Goal: Find specific page/section: Find specific page/section

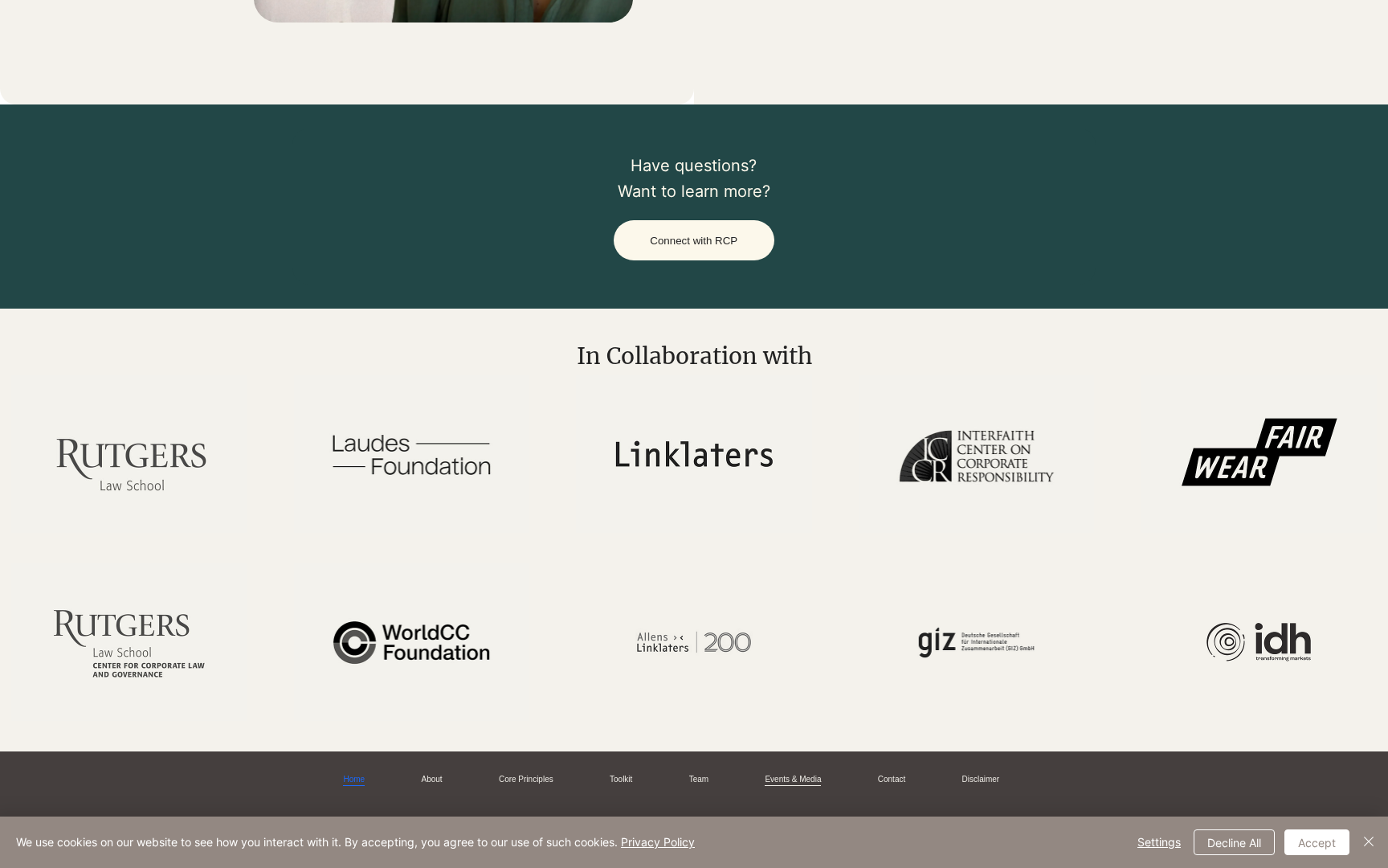
scroll to position [3075, 0]
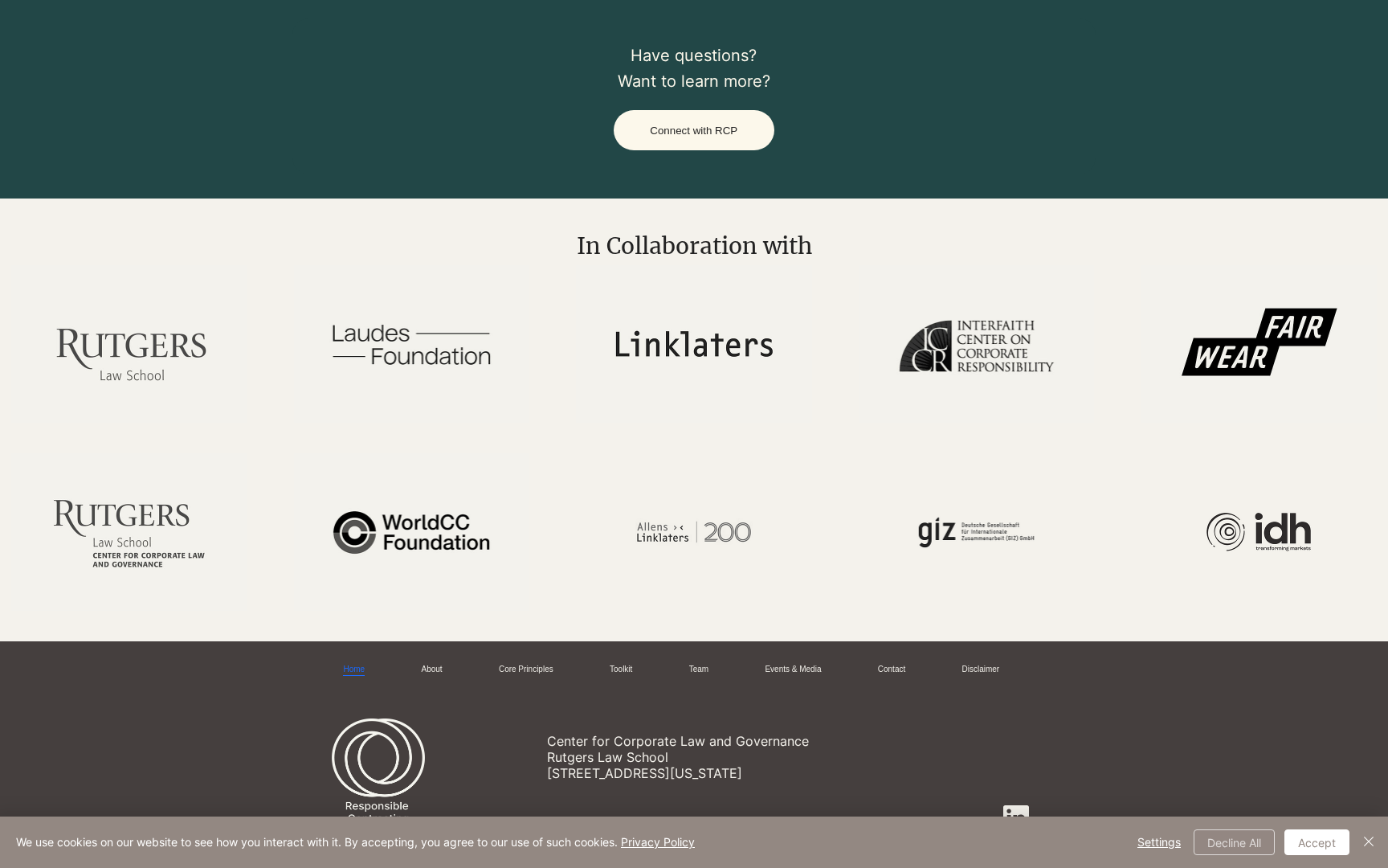
click at [1242, 845] on button "Decline All" at bounding box center [1234, 841] width 81 height 25
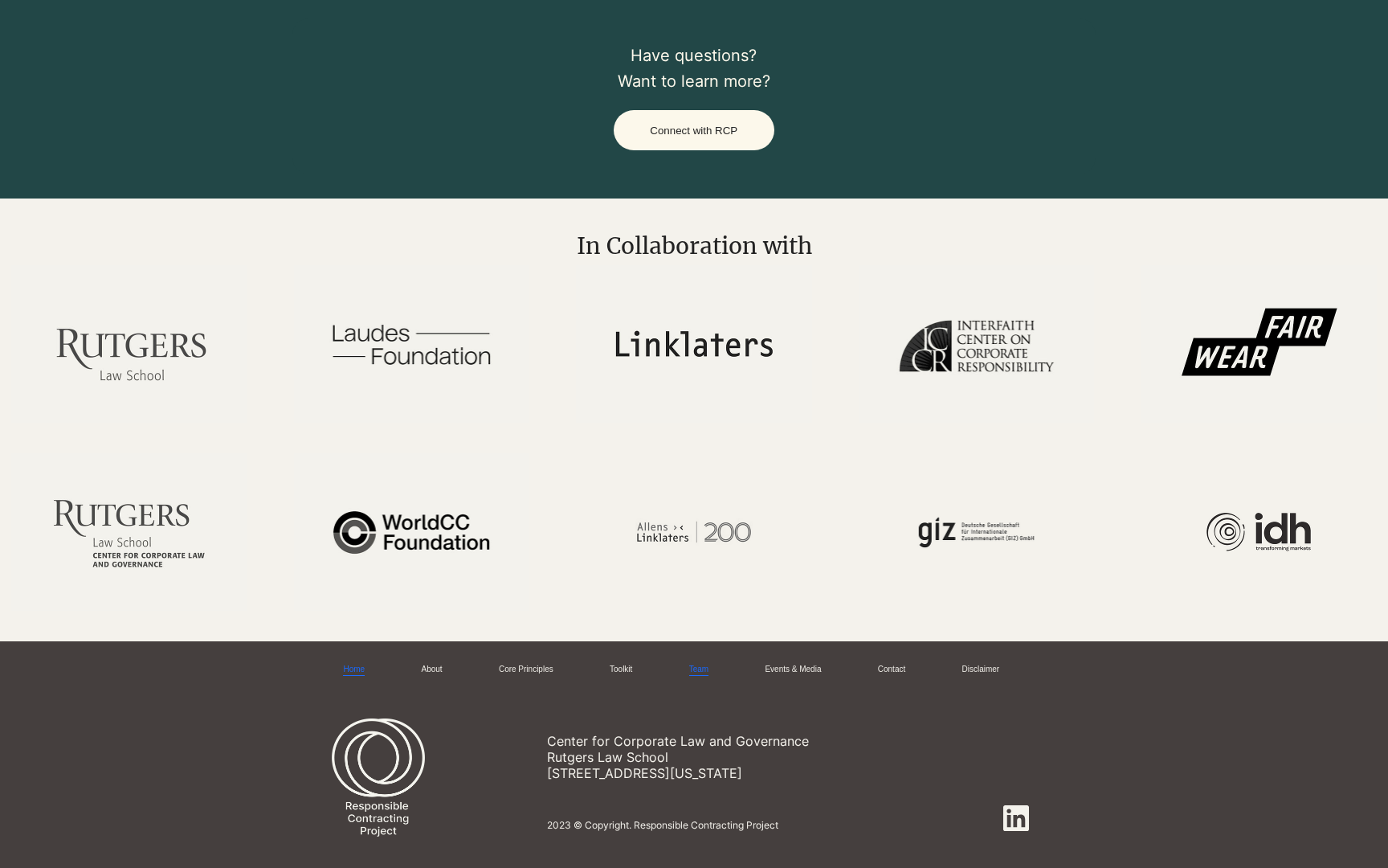
click at [697, 663] on link "Team" at bounding box center [699, 669] width 20 height 12
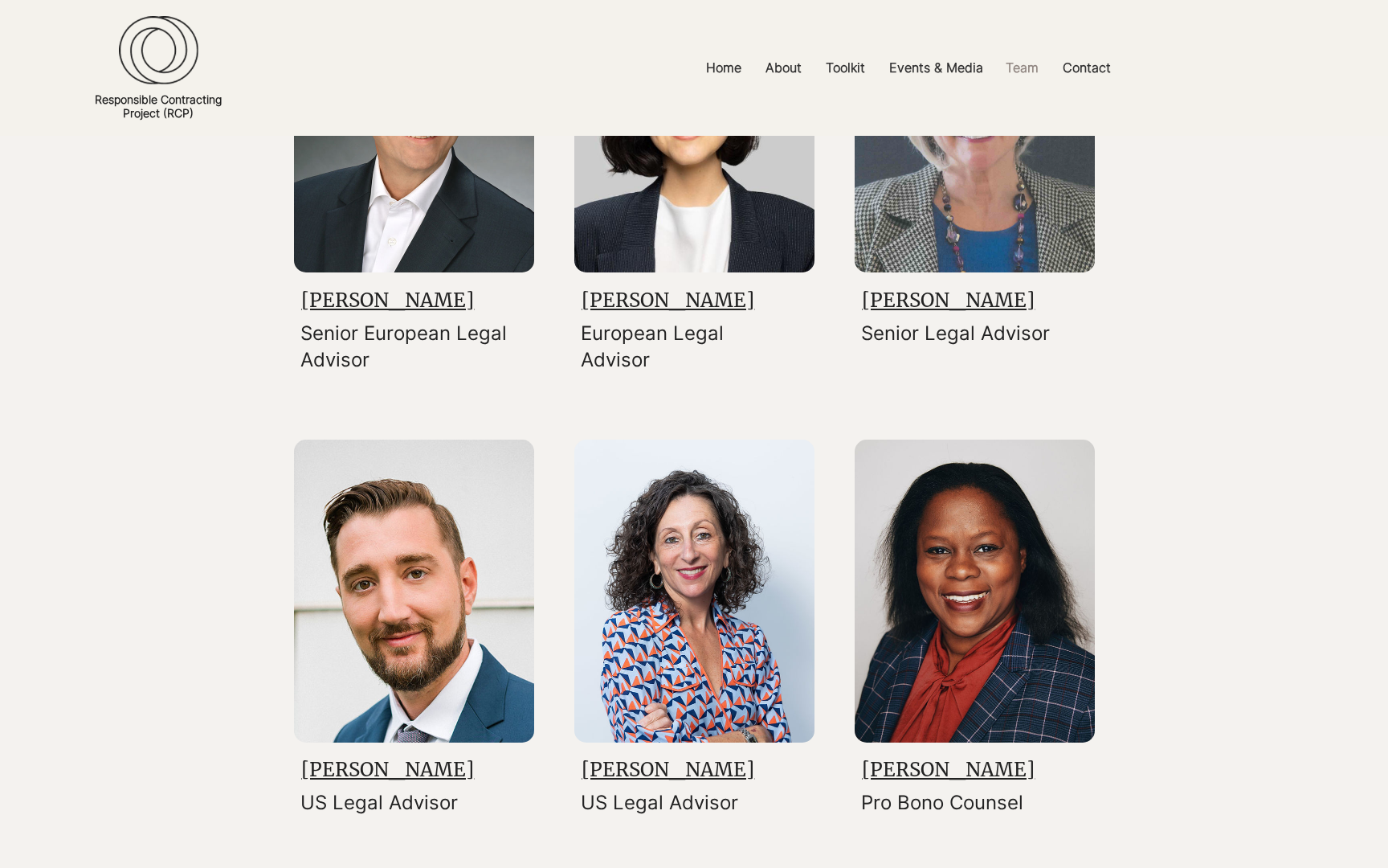
scroll to position [3075, 0]
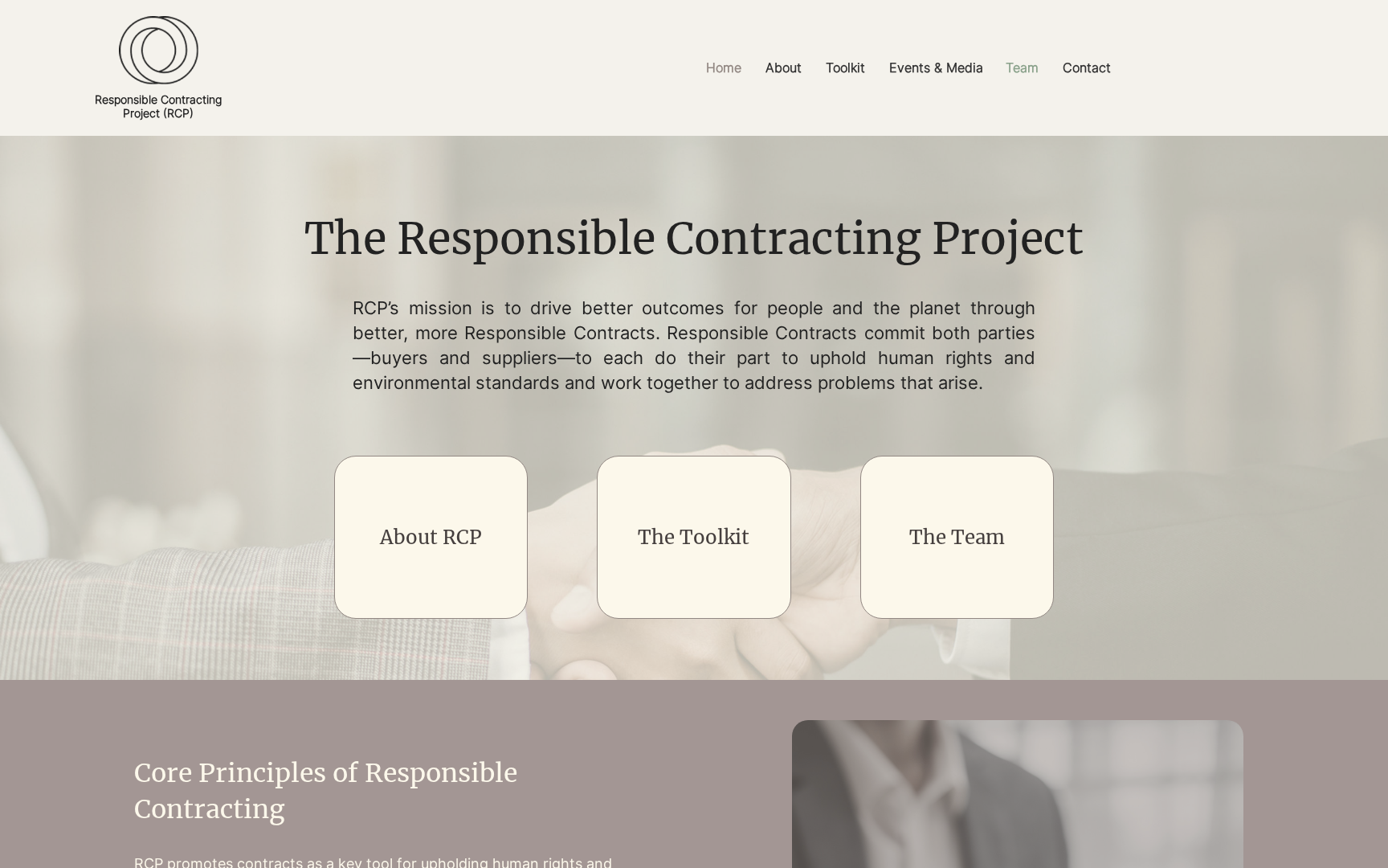
click at [1025, 72] on p "Team" at bounding box center [1022, 68] width 49 height 36
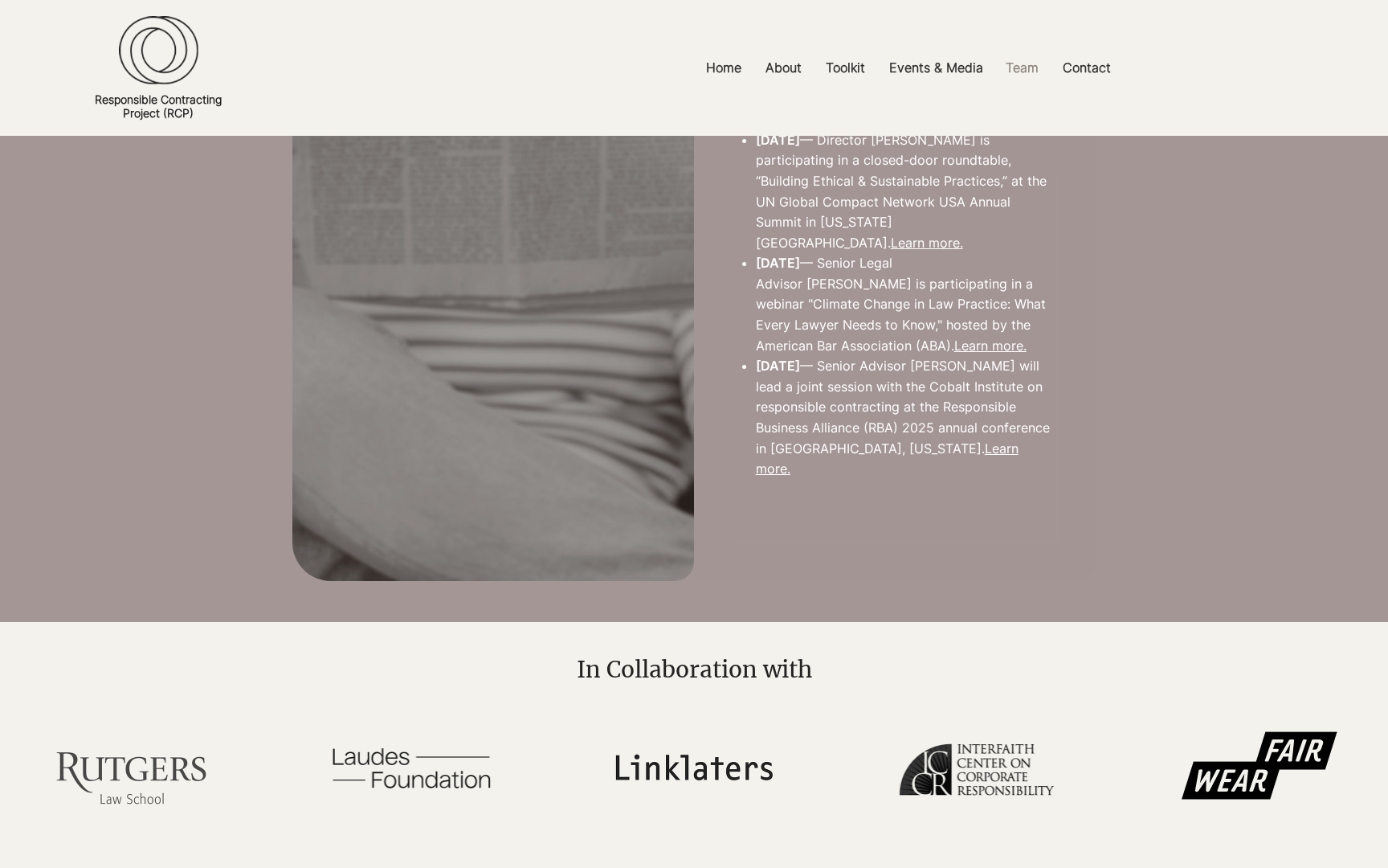
scroll to position [3986, 0]
